Goal: Navigation & Orientation: Find specific page/section

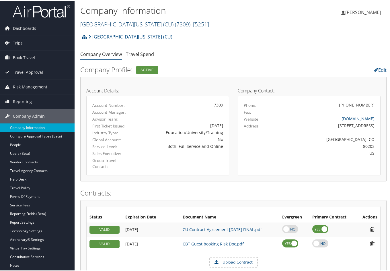
click at [121, 26] on link "University of Colorado (CU) ( 7309 ) , [ 5251 ]" at bounding box center [144, 24] width 129 height 8
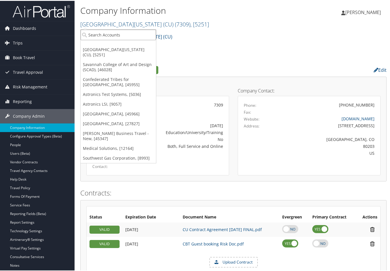
click at [89, 34] on input "search" at bounding box center [118, 34] width 75 height 11
type input "russell"
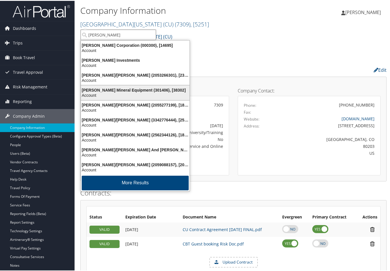
click at [99, 90] on div "Russell Mineral Equipment (301406), [38302]" at bounding box center [136, 89] width 116 height 5
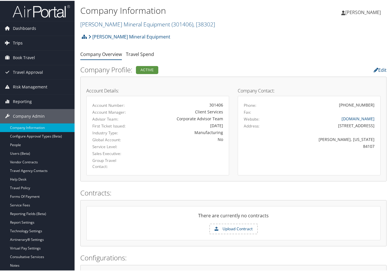
click at [18, 38] on span "Trips" at bounding box center [18, 42] width 10 height 14
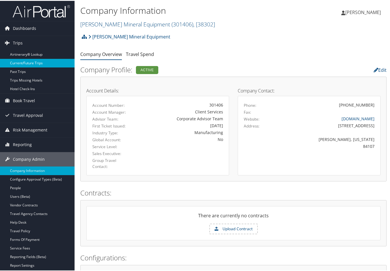
click at [23, 59] on link "Current/Future Trips" at bounding box center [37, 62] width 75 height 9
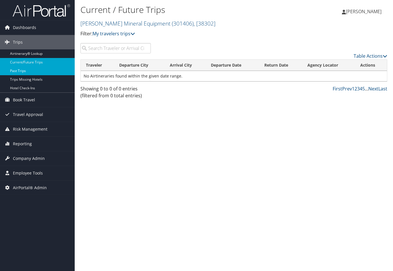
click at [20, 68] on link "Past Trips" at bounding box center [37, 71] width 75 height 9
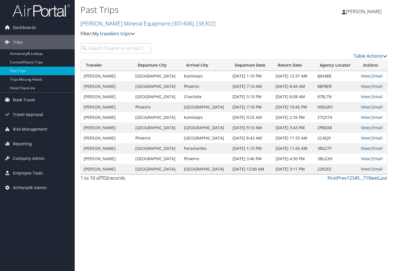
click at [132, 22] on link "Russell Mineral Equipment ( 301406 ) , [ 38302 ]" at bounding box center [147, 24] width 135 height 8
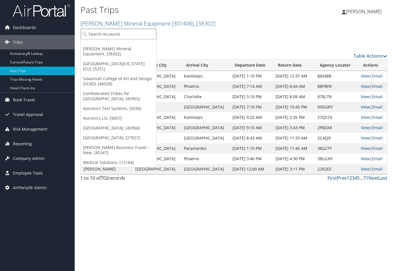
click at [122, 32] on input "search" at bounding box center [118, 34] width 75 height 11
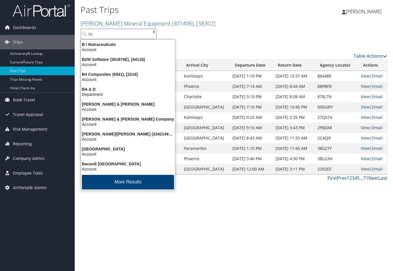
type input "bts"
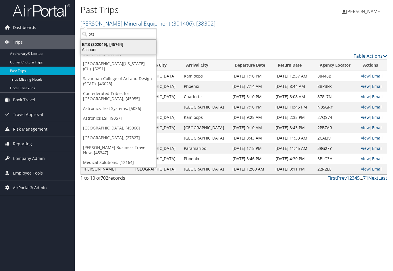
click at [101, 42] on div "BTS (302049), [45764]" at bounding box center [119, 44] width 82 height 5
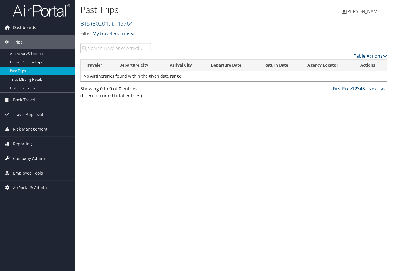
click at [30, 158] on span "Company Admin" at bounding box center [29, 158] width 32 height 14
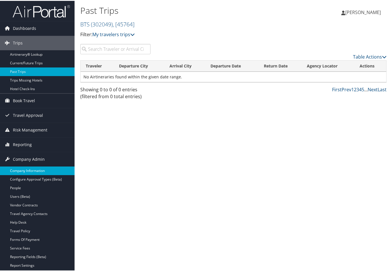
click at [30, 166] on link "Company Information" at bounding box center [37, 170] width 75 height 9
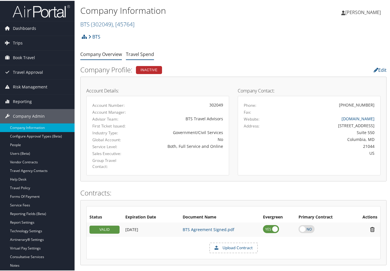
click at [135, 51] on link "Travel Spend" at bounding box center [140, 53] width 28 height 6
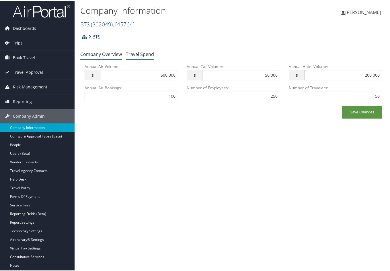
click at [90, 53] on link "Company Overview" at bounding box center [101, 53] width 42 height 6
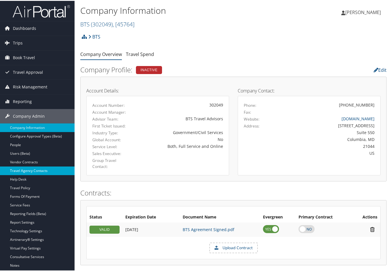
click at [37, 169] on link "Travel Agency Contacts" at bounding box center [37, 170] width 75 height 9
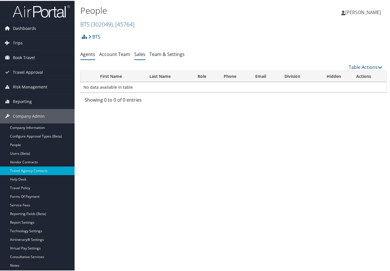
click at [140, 54] on link "Sales" at bounding box center [139, 53] width 11 height 6
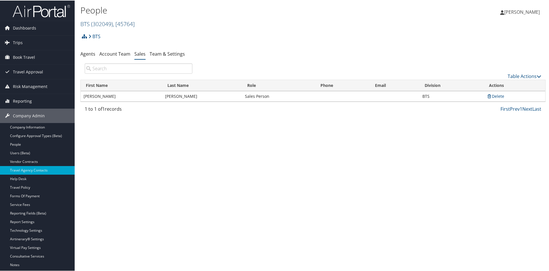
click at [93, 20] on span "( 302049 )" at bounding box center [102, 24] width 22 height 8
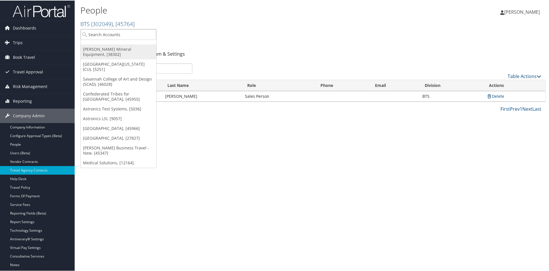
click at [91, 49] on link "[PERSON_NAME] Mineral Equipment, [38302]" at bounding box center [118, 51] width 75 height 15
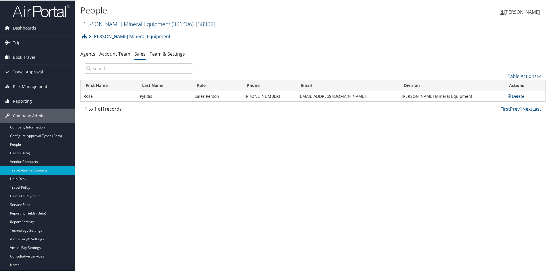
click at [111, 25] on link "[PERSON_NAME] Mineral Equipment ( 301406 ) , [ 38302 ]" at bounding box center [147, 24] width 135 height 8
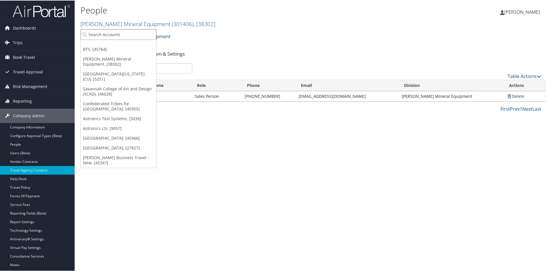
click at [115, 30] on input "search" at bounding box center [118, 34] width 75 height 11
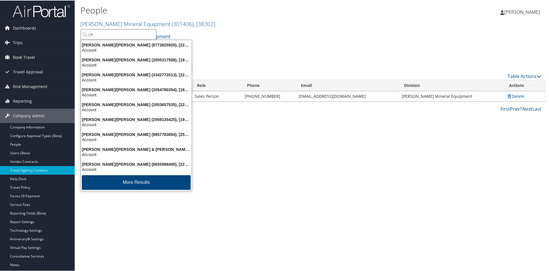
type input "ch g"
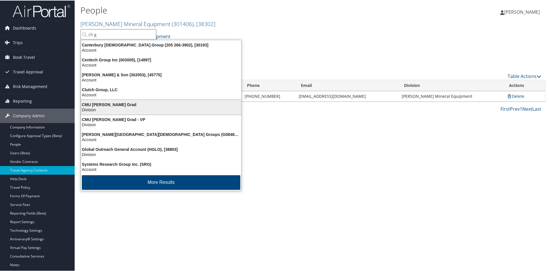
scroll to position [1, 0]
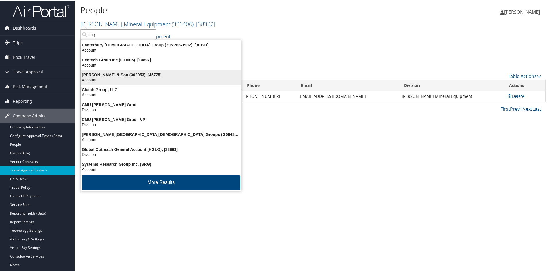
click at [110, 77] on div "Account" at bounding box center [161, 79] width 167 height 5
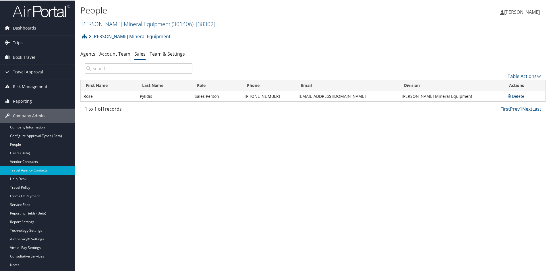
click at [110, 77] on div "Table Actions" at bounding box center [312, 71] width 465 height 16
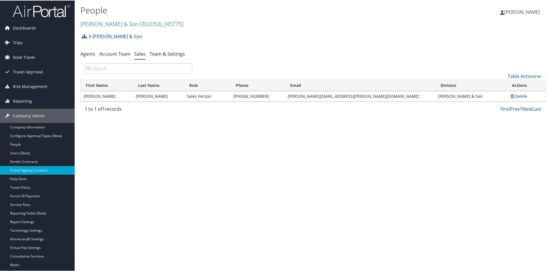
click at [21, 42] on span "Trips" at bounding box center [18, 42] width 10 height 14
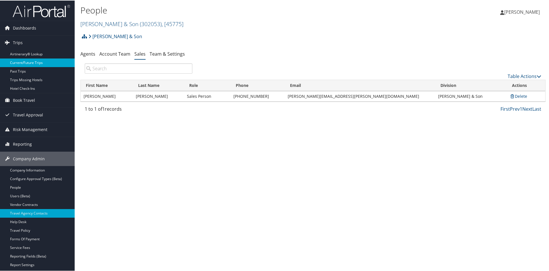
click at [25, 59] on link "Current/Future Trips" at bounding box center [37, 62] width 75 height 9
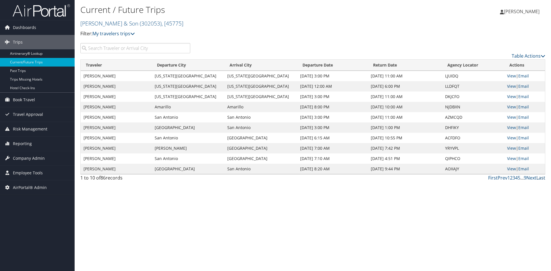
click at [541, 178] on link "Last" at bounding box center [540, 178] width 9 height 6
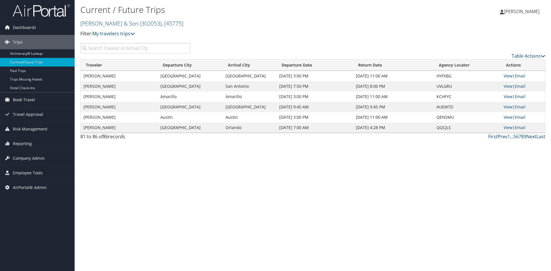
click at [500, 137] on link "Prev" at bounding box center [503, 136] width 10 height 6
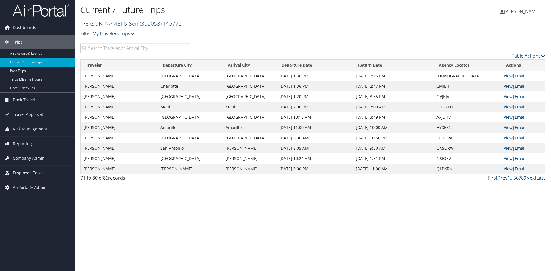
click at [123, 22] on link "CH Guenther & Son ( 302053 ) , [ 45775 ]" at bounding box center [131, 24] width 103 height 8
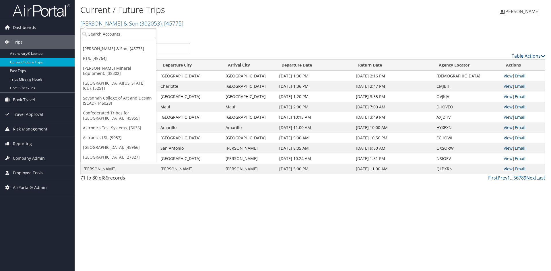
click at [120, 31] on input "search" at bounding box center [118, 34] width 75 height 11
type input "sabel syst"
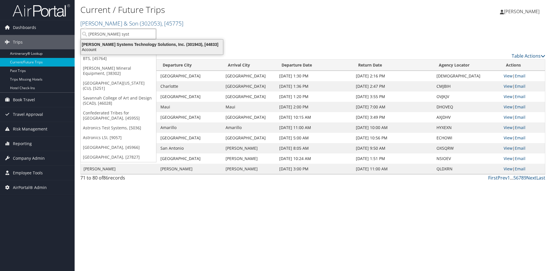
click at [145, 49] on div "Account" at bounding box center [152, 49] width 149 height 5
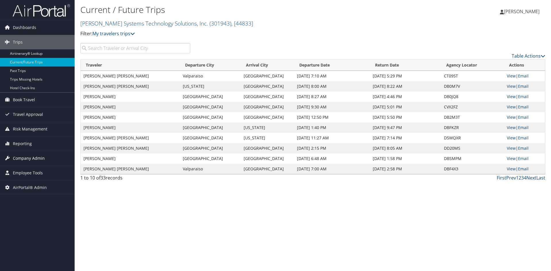
click at [29, 156] on span "Company Admin" at bounding box center [29, 158] width 32 height 14
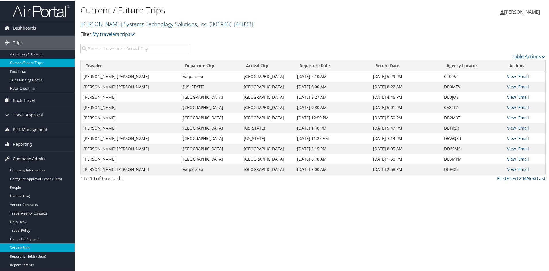
click at [22, 246] on link "Service Fees" at bounding box center [37, 247] width 75 height 9
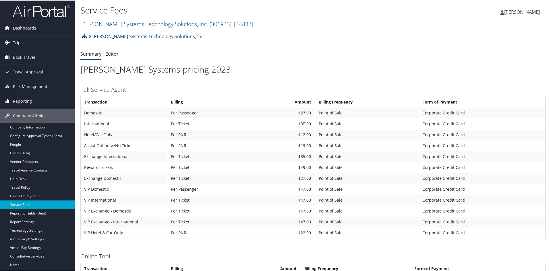
click at [23, 42] on link "Trips" at bounding box center [37, 42] width 75 height 14
click at [25, 43] on link "Trips" at bounding box center [37, 42] width 75 height 14
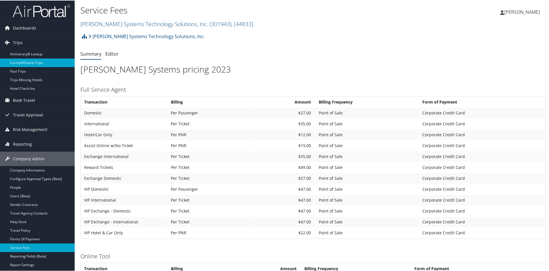
click at [31, 61] on link "Current/Future Trips" at bounding box center [37, 62] width 75 height 9
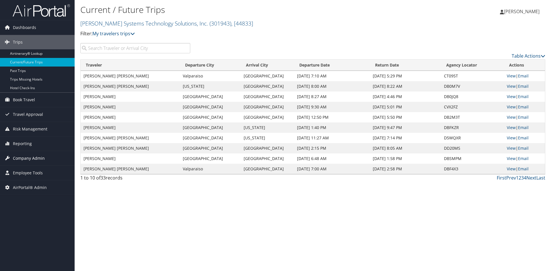
click at [29, 160] on span "Company Admin" at bounding box center [29, 158] width 32 height 14
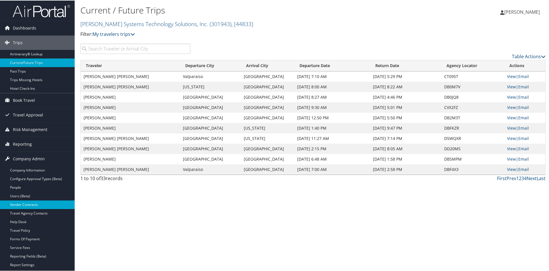
click at [24, 200] on link "Vendor Contracts" at bounding box center [37, 204] width 75 height 9
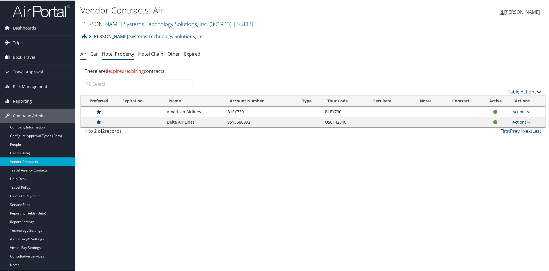
click at [119, 52] on link "Hotel Property" at bounding box center [118, 53] width 32 height 6
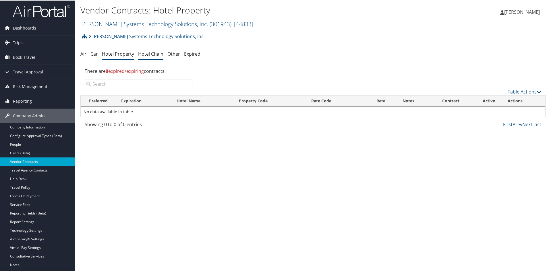
click at [157, 55] on link "Hotel Chain" at bounding box center [150, 53] width 25 height 6
